Goal: Navigation & Orientation: Find specific page/section

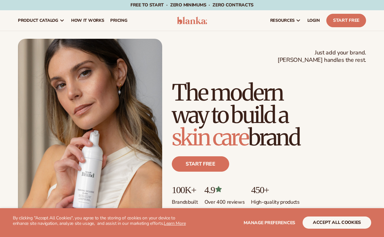
click at [338, 221] on button "accept all cookies" at bounding box center [336, 222] width 69 height 12
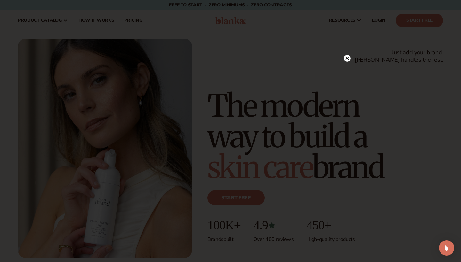
click at [349, 59] on circle at bounding box center [347, 58] width 7 height 7
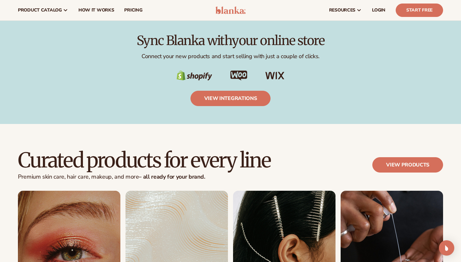
scroll to position [1055, 0]
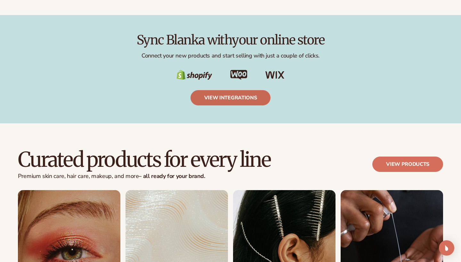
click at [256, 97] on link "view integrations" at bounding box center [230, 97] width 80 height 15
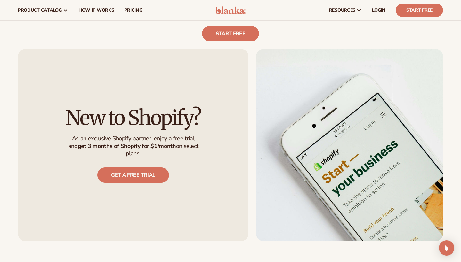
scroll to position [424, 0]
